Goal: Information Seeking & Learning: Find contact information

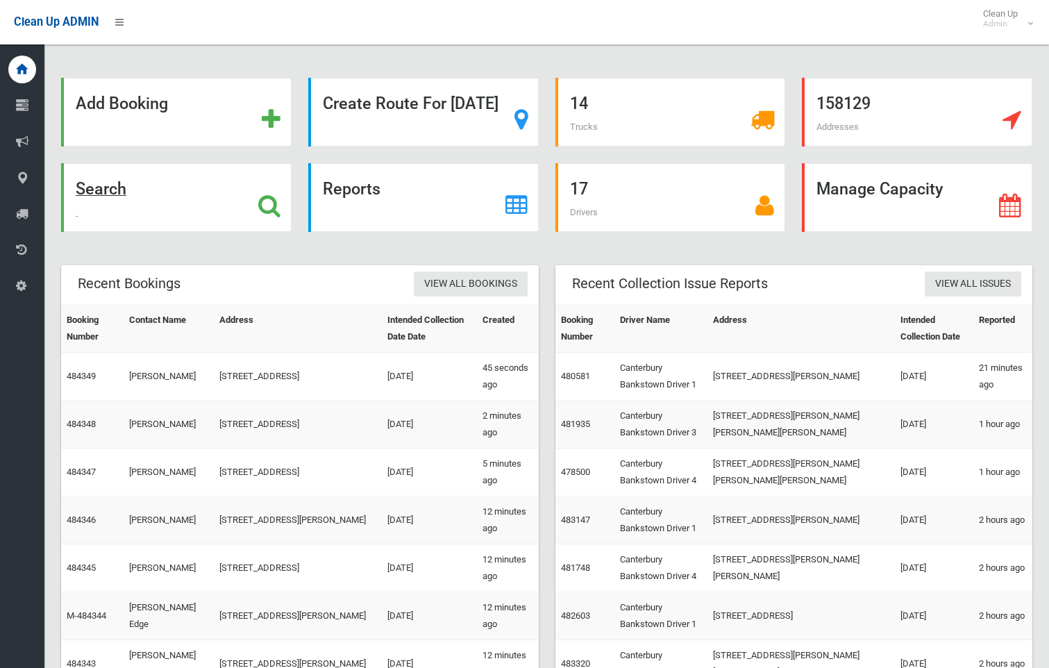
click at [281, 202] on icon at bounding box center [269, 206] width 22 height 24
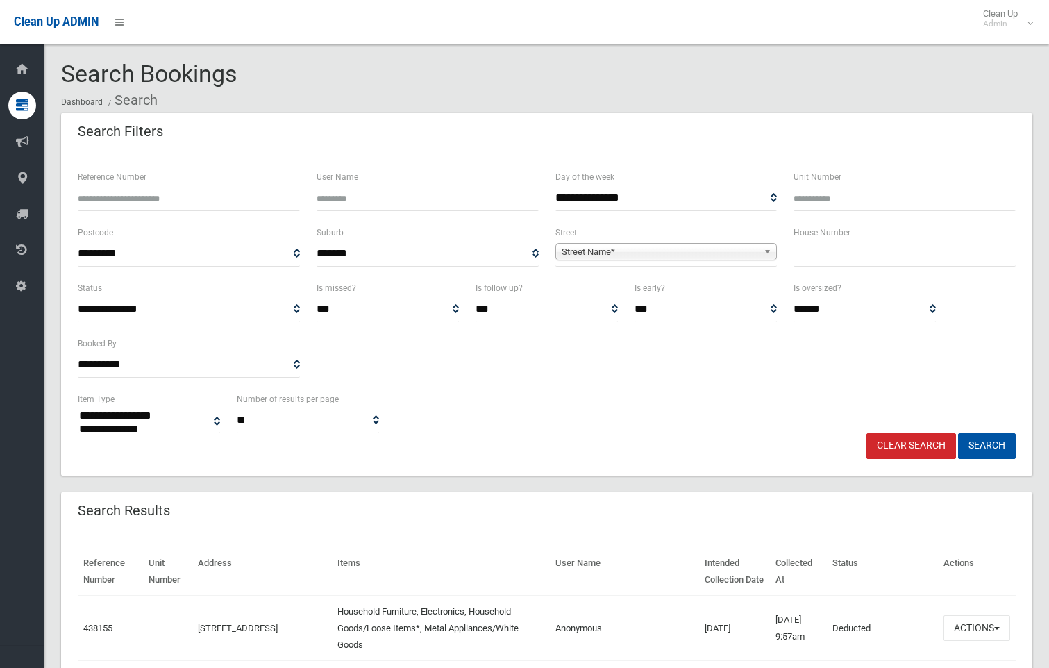
select select
click at [652, 251] on span "Street Name*" at bounding box center [660, 252] width 197 height 17
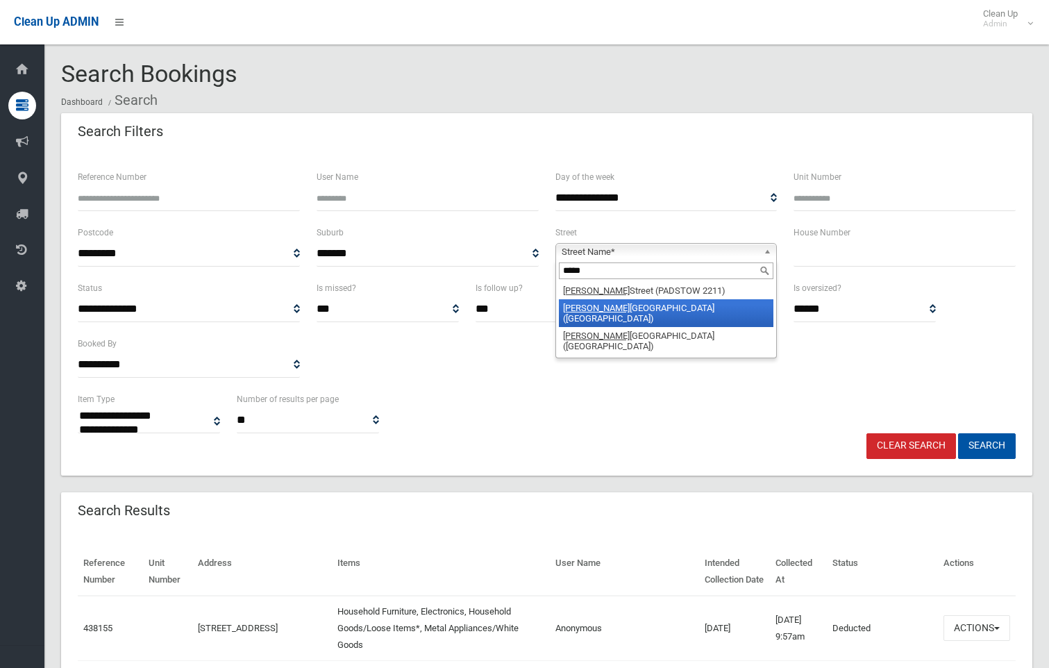
type input "*****"
click at [646, 306] on li "[PERSON_NAME][GEOGRAPHIC_DATA] ([GEOGRAPHIC_DATA])" at bounding box center [666, 313] width 215 height 28
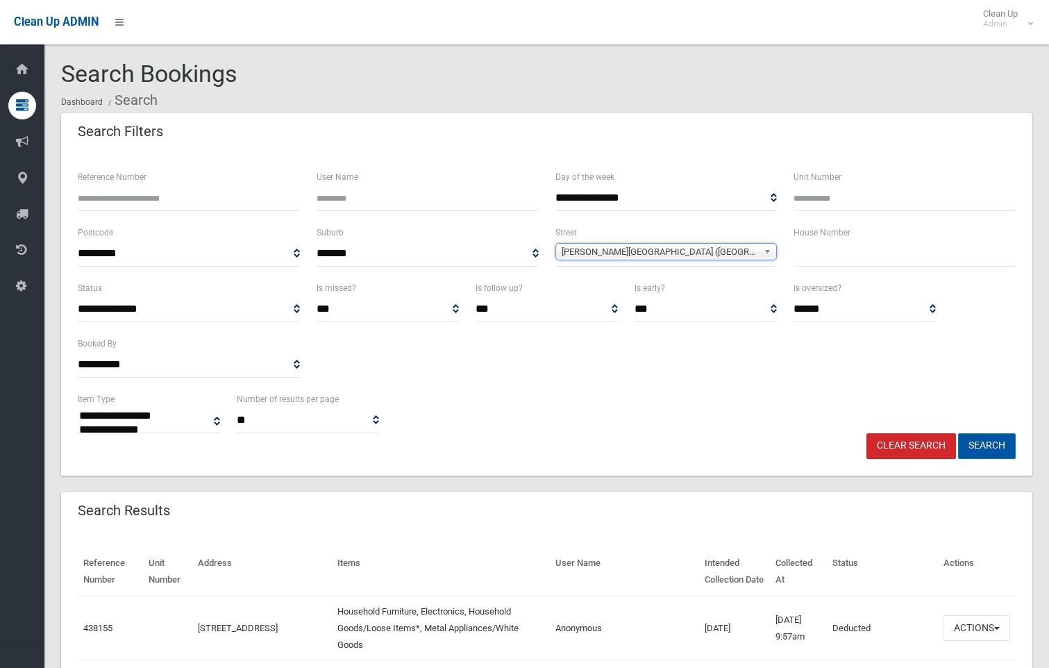
click at [995, 451] on button "Search" at bounding box center [987, 446] width 58 height 26
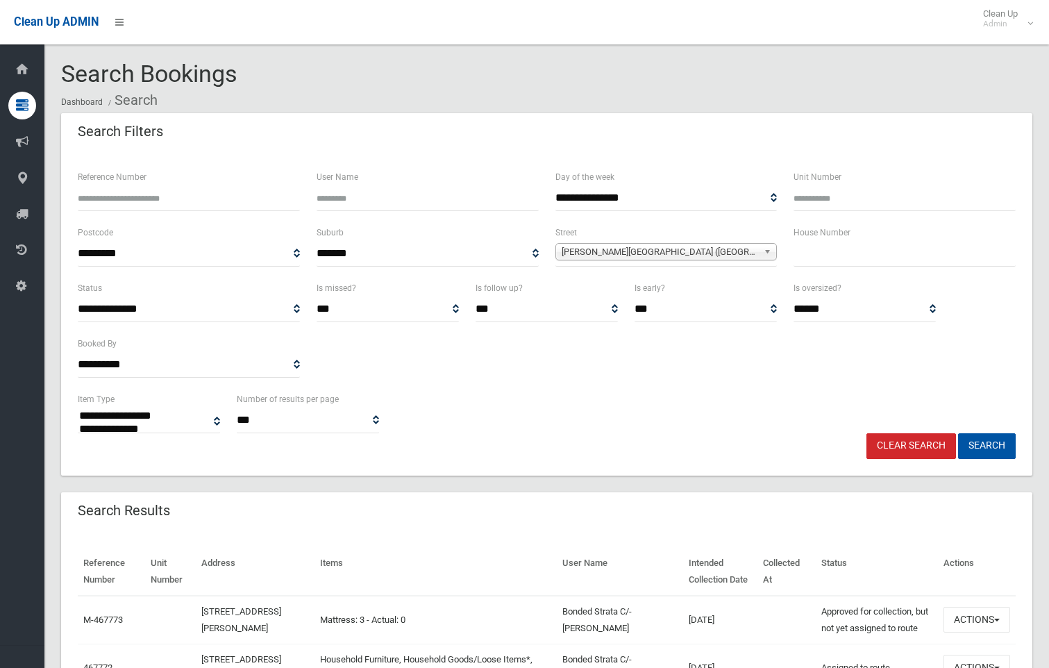
select select
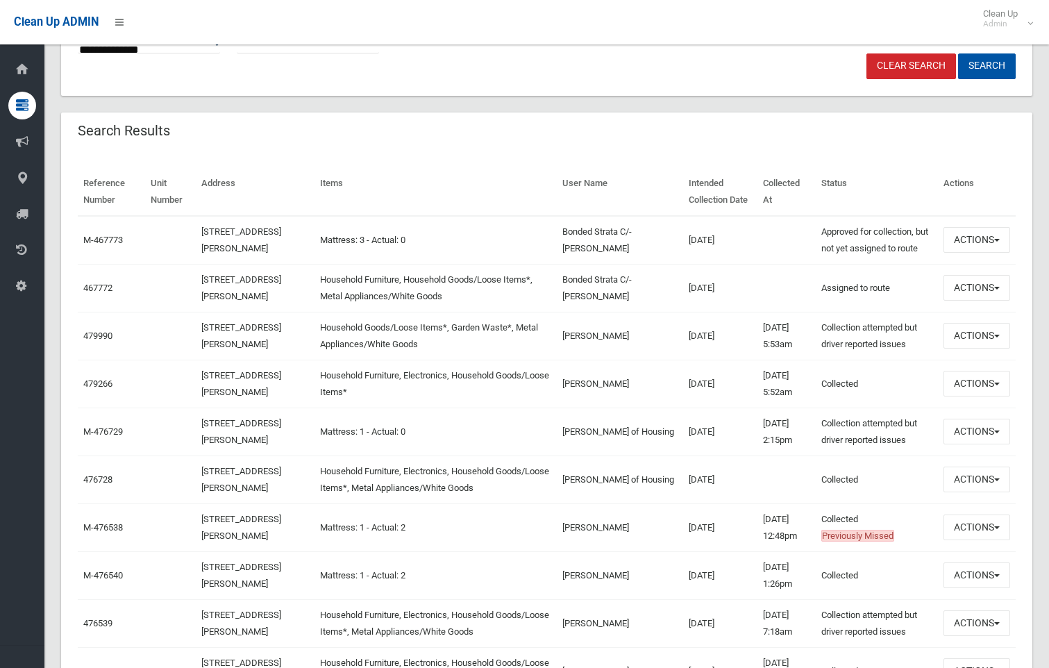
scroll to position [417, 0]
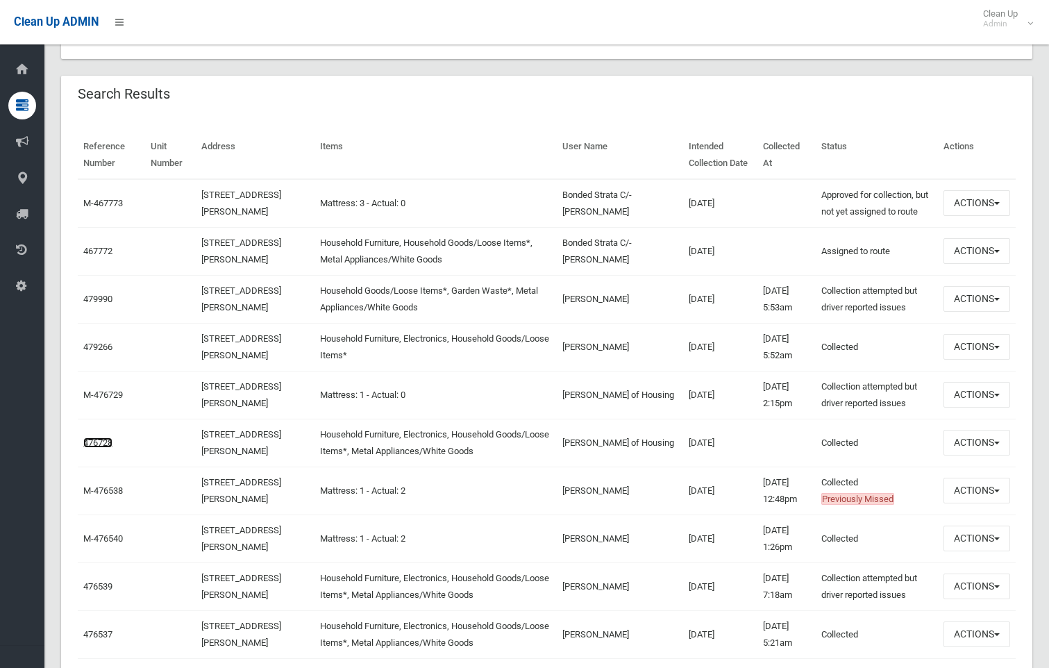
click at [106, 444] on link "476728" at bounding box center [97, 443] width 29 height 10
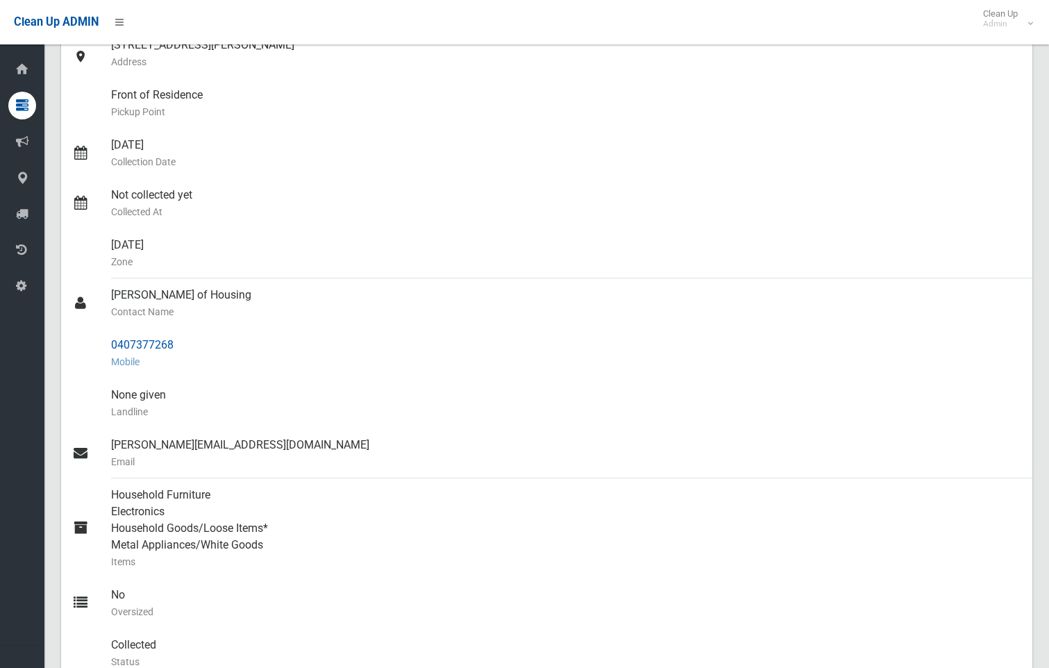
scroll to position [208, 0]
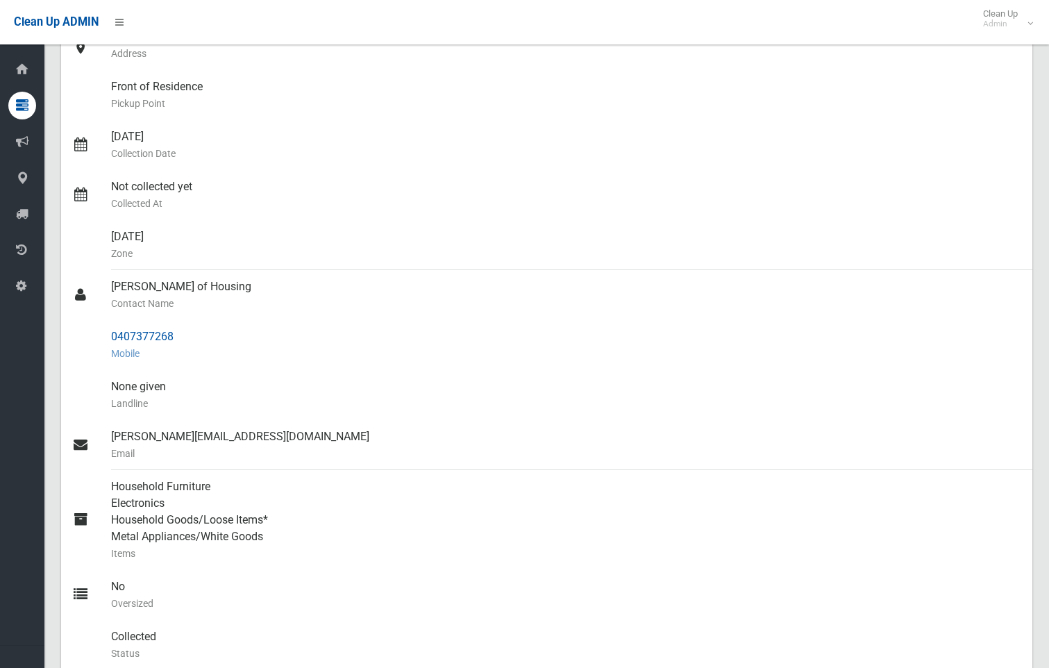
drag, startPoint x: 174, startPoint y: 333, endPoint x: 110, endPoint y: 335, distance: 63.3
click at [110, 335] on link "0407377268 Mobile" at bounding box center [547, 345] width 972 height 50
drag, startPoint x: 110, startPoint y: 335, endPoint x: 119, endPoint y: 335, distance: 8.3
copy link "0407377268"
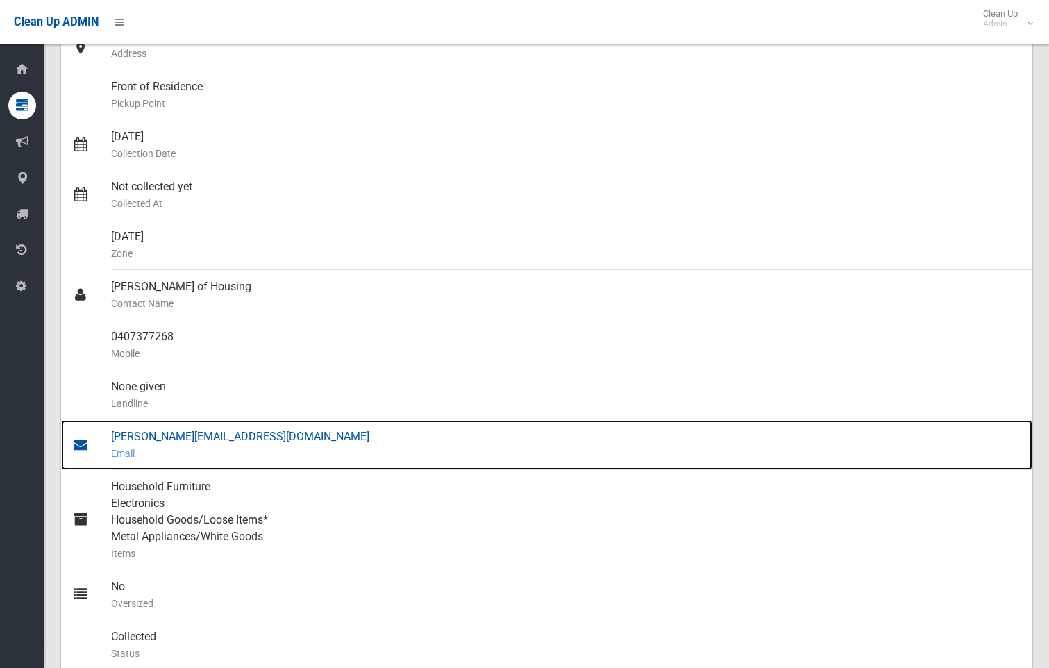
click at [232, 438] on div "deborah.famakinwa@homes.nsw.gov.au Email" at bounding box center [566, 445] width 911 height 50
